Goal: Task Accomplishment & Management: Manage account settings

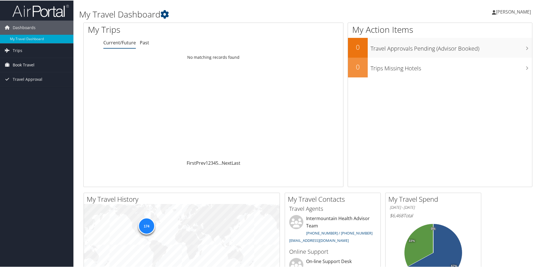
click at [23, 64] on span "Book Travel" at bounding box center [24, 64] width 22 height 14
click at [31, 97] on link "Book/Manage Online Trips" at bounding box center [36, 92] width 73 height 8
click at [146, 42] on link "Past" at bounding box center [144, 42] width 9 height 6
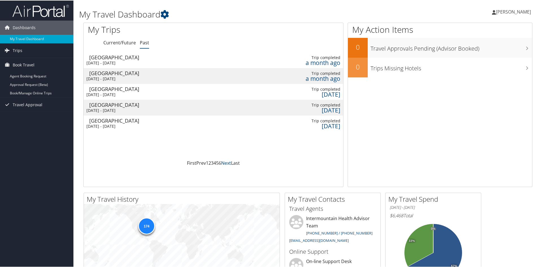
click at [223, 162] on link "Next" at bounding box center [226, 162] width 10 height 6
click at [145, 75] on td "Las Vegas Tue 14 Jan 2025 - Wed 15 Jan 2025" at bounding box center [117, 75] width 66 height 16
